Goal: Navigation & Orientation: Go to known website

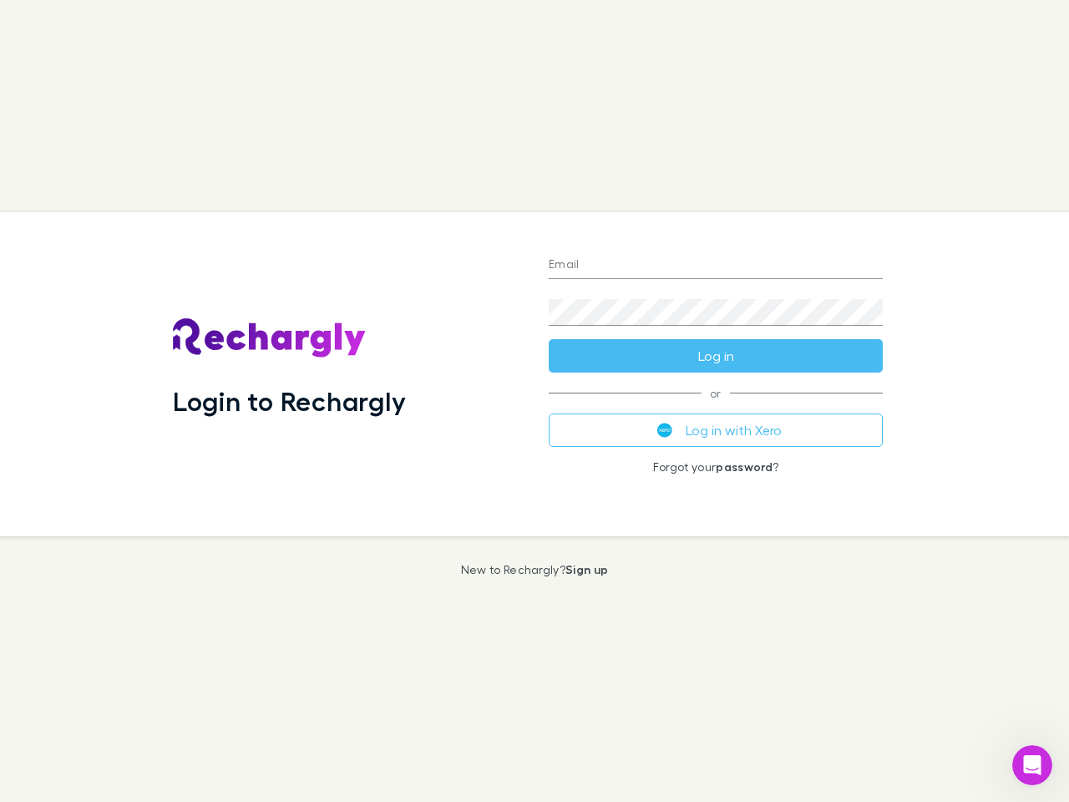
click at [534, 401] on div "Login to Rechargly" at bounding box center [347, 374] width 376 height 324
click at [716, 266] on input "Email" at bounding box center [716, 265] width 334 height 27
click at [716, 356] on form "Email Password Log in" at bounding box center [716, 306] width 334 height 134
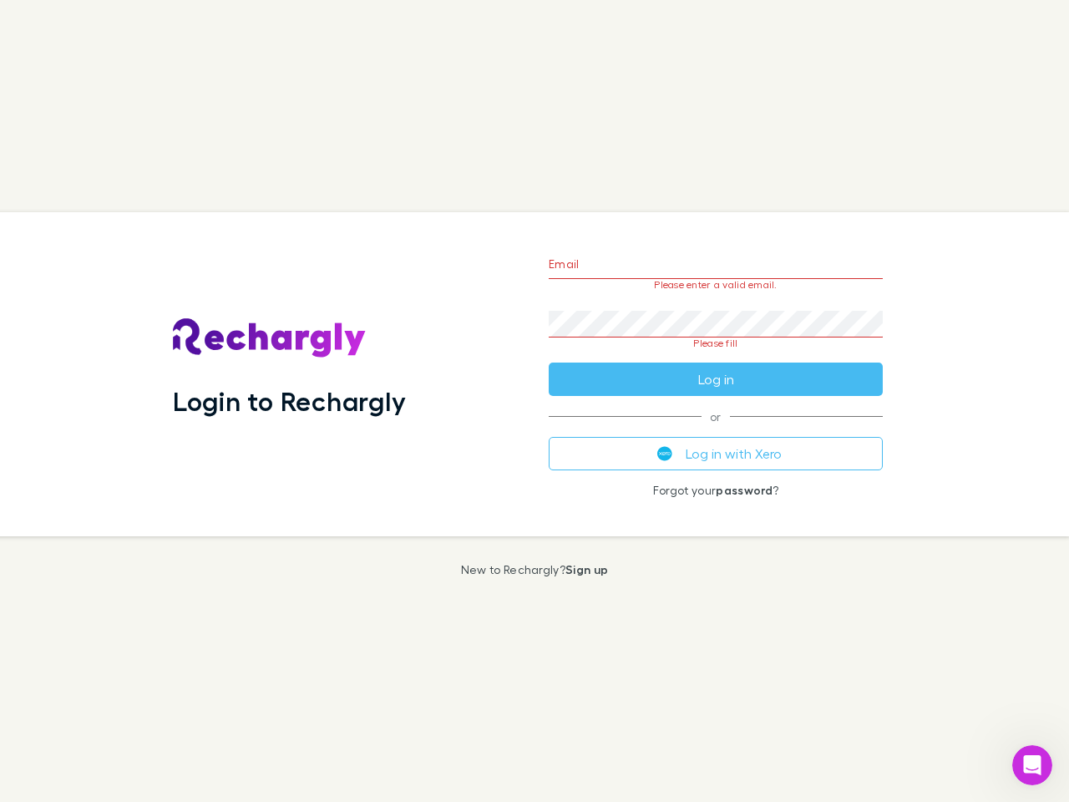
click at [716, 430] on div "Email Please enter a valid email. Password Please fill Log in or Log in with Xe…" at bounding box center [715, 374] width 361 height 324
click at [1032, 765] on icon "Open Intercom Messenger" at bounding box center [1033, 765] width 28 height 28
